Goal: Check status: Check status

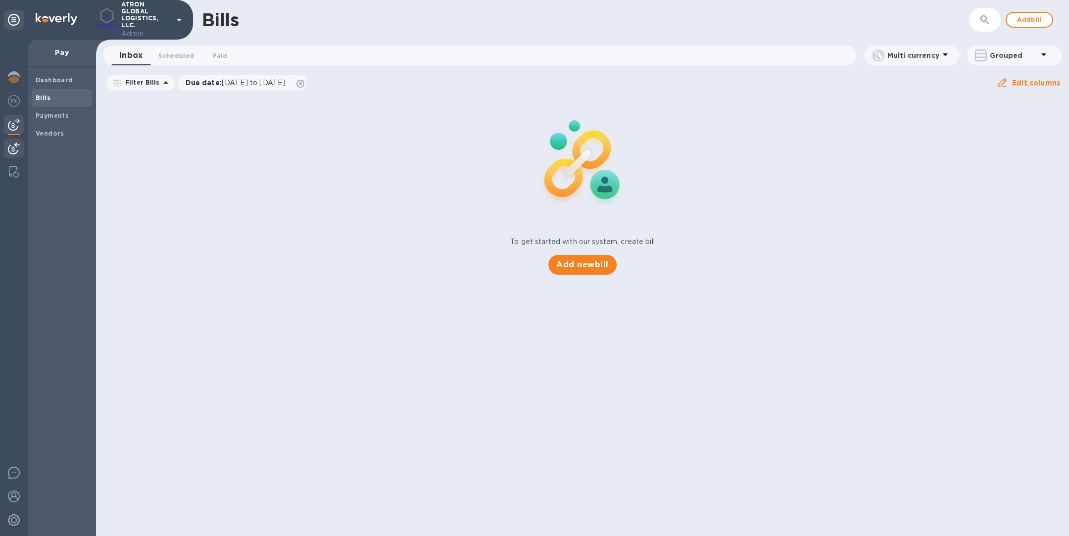
click at [8, 147] on img at bounding box center [14, 149] width 12 height 12
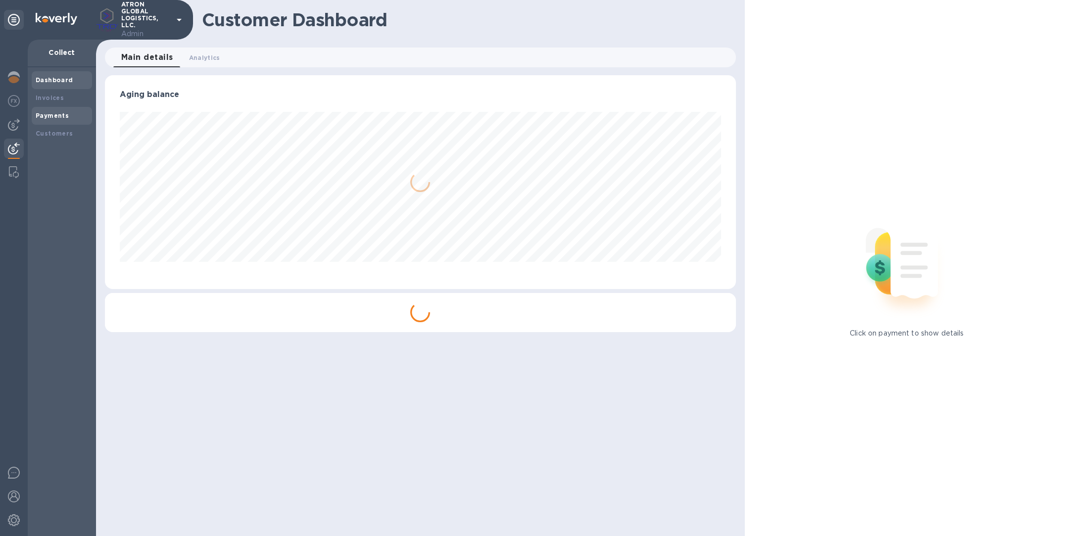
scroll to position [214, 630]
click at [57, 117] on b "Payments" at bounding box center [52, 115] width 33 height 7
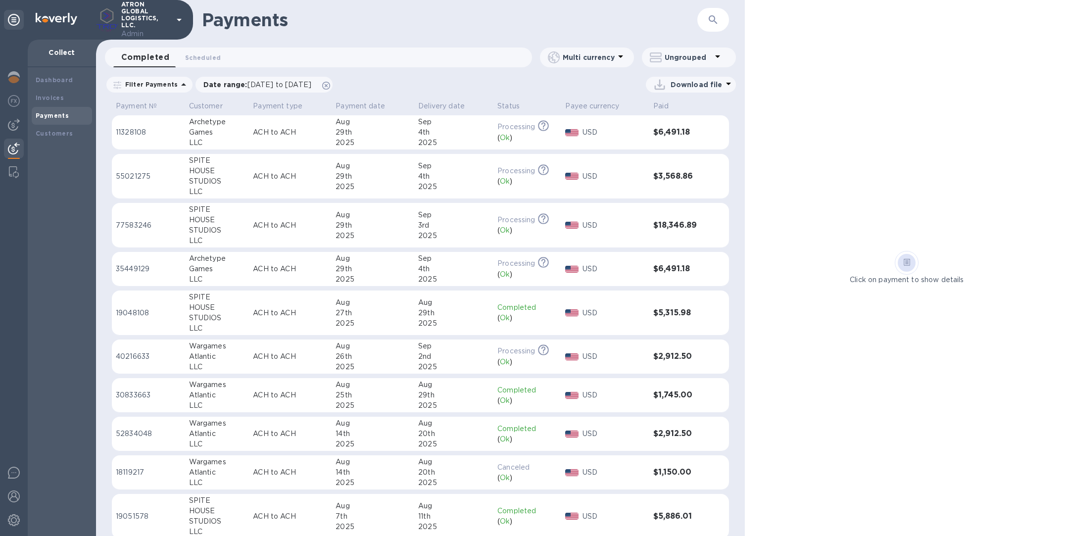
click at [181, 268] on td "35449129" at bounding box center [148, 269] width 73 height 35
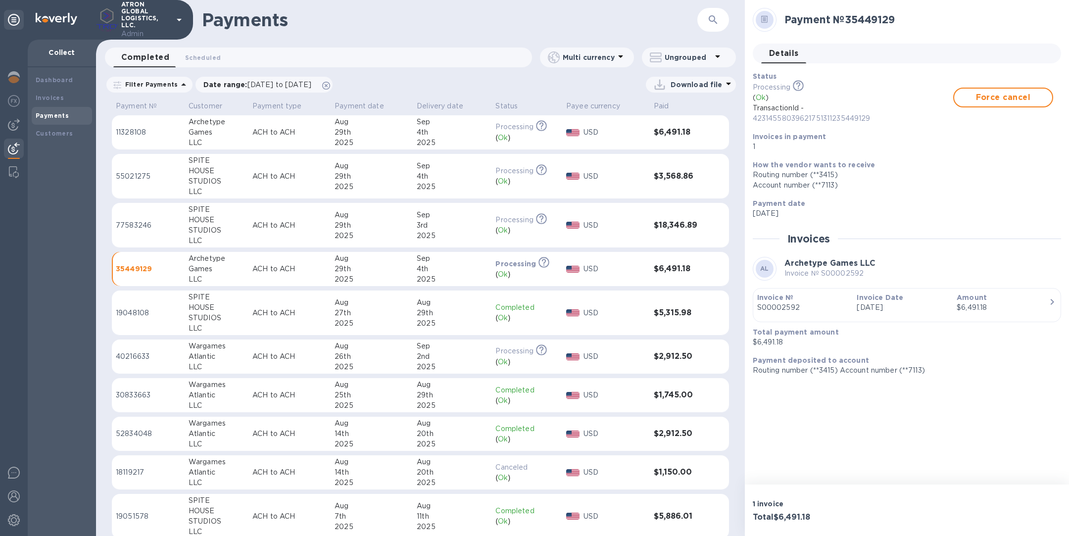
click at [197, 129] on div "Games" at bounding box center [217, 132] width 56 height 10
click at [206, 143] on div "LLC" at bounding box center [217, 143] width 56 height 10
drag, startPoint x: 209, startPoint y: 145, endPoint x: 188, endPoint y: 122, distance: 31.9
click at [189, 122] on div "Archetype Games LLC" at bounding box center [217, 132] width 56 height 31
copy div "Archetype Games LLC"
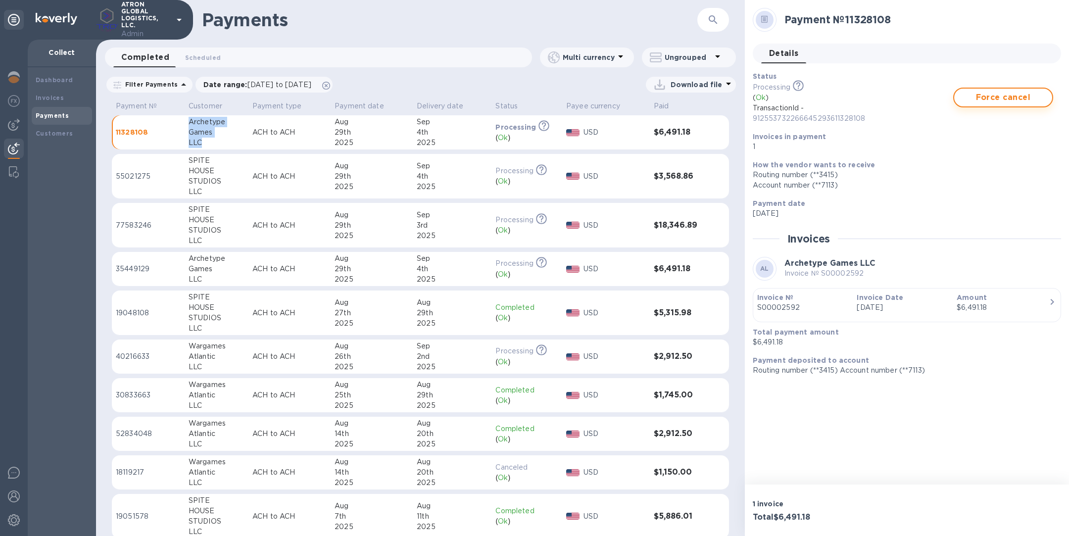
click at [1018, 96] on span "Force cancel" at bounding box center [1003, 98] width 82 height 12
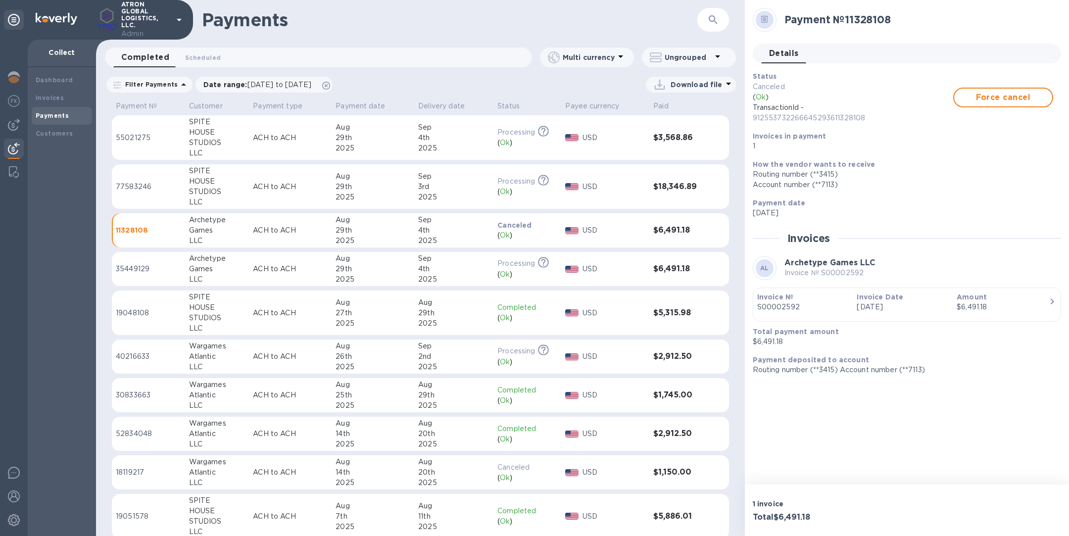
click at [710, 25] on icon "button" at bounding box center [713, 20] width 12 height 12
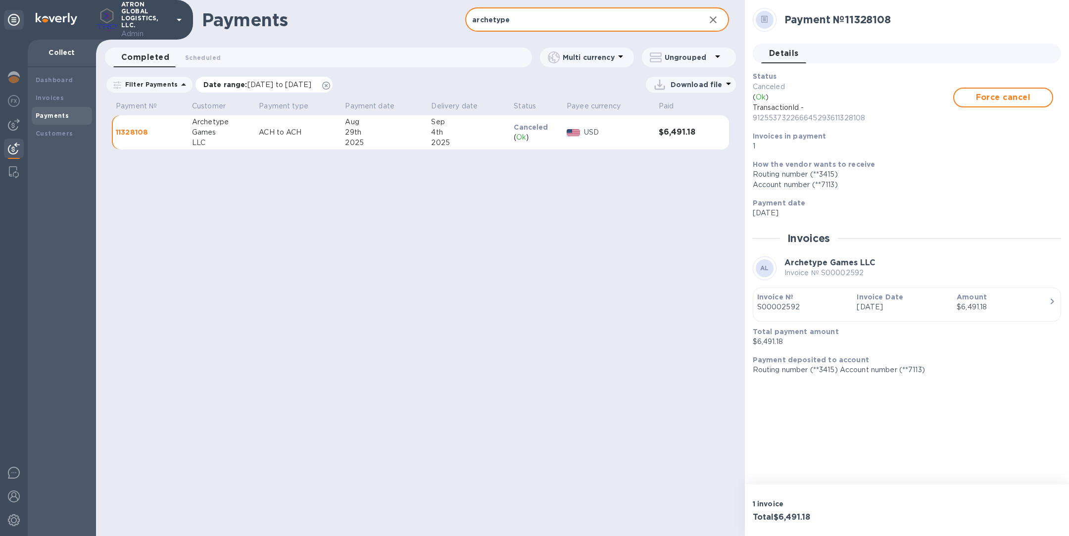
click at [330, 82] on icon at bounding box center [326, 86] width 8 height 8
click at [527, 22] on input "archetype" at bounding box center [581, 20] width 232 height 24
type input "arc"
click at [714, 19] on icon "button" at bounding box center [713, 19] width 7 height 7
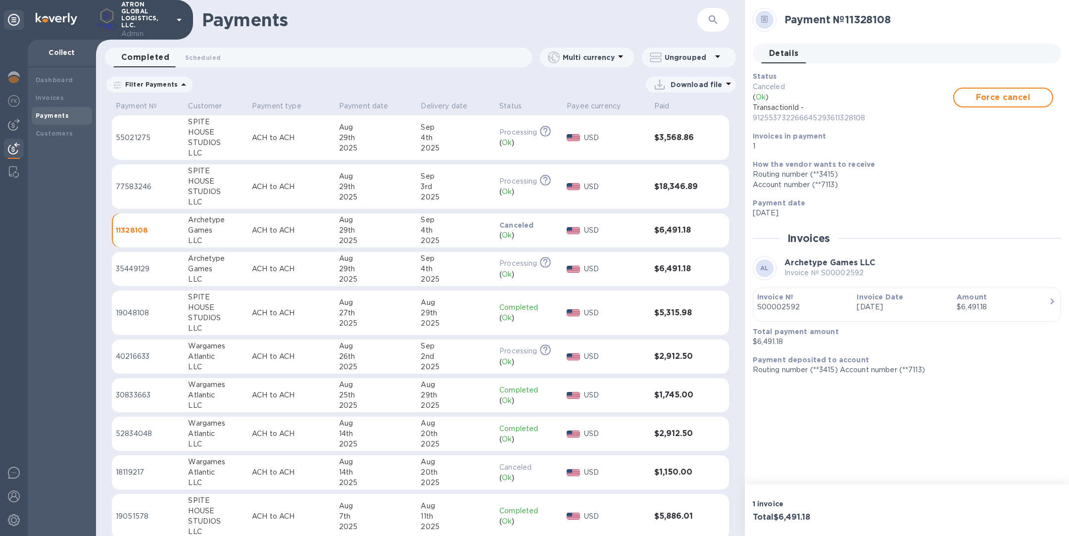
click at [382, 261] on div "Aug" at bounding box center [376, 258] width 74 height 10
